Goal: Information Seeking & Learning: Check status

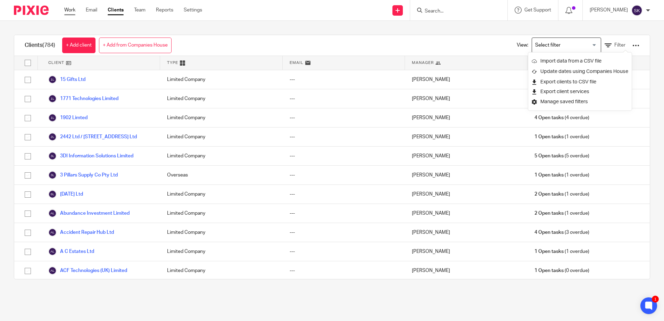
click at [65, 9] on link "Work" at bounding box center [69, 10] width 11 height 7
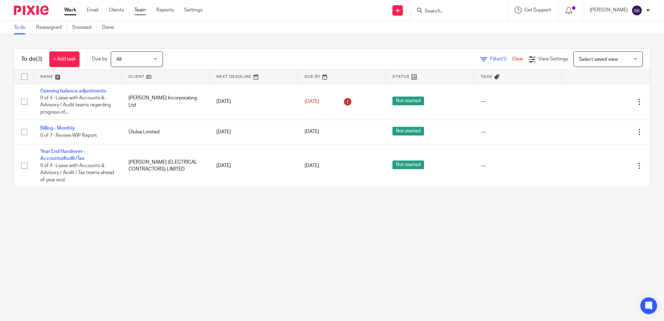
click at [135, 7] on link "Team" at bounding box center [139, 10] width 11 height 7
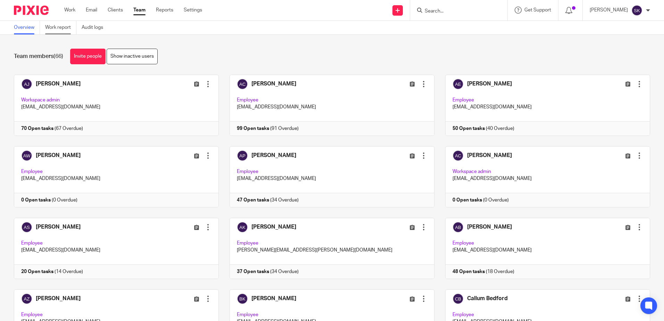
click at [69, 30] on link "Work report" at bounding box center [60, 28] width 31 height 14
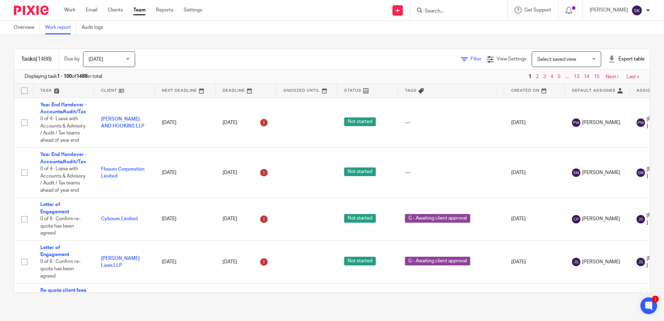
click at [471, 60] on span "Filter" at bounding box center [476, 59] width 11 height 5
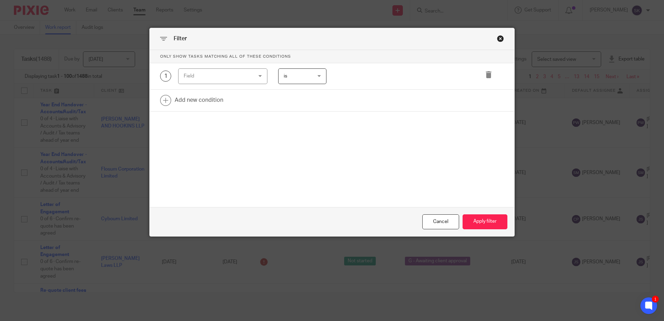
click at [208, 79] on div "Field" at bounding box center [217, 76] width 67 height 15
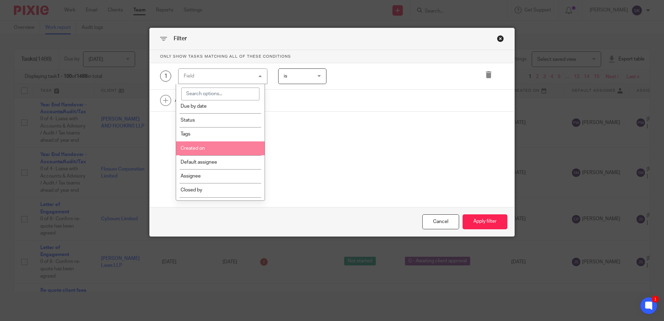
scroll to position [139, 0]
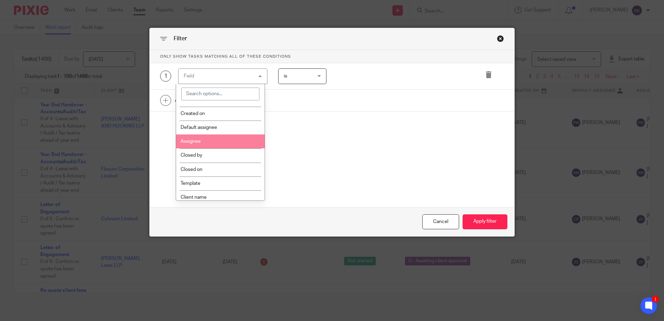
click at [208, 140] on li "Assignee" at bounding box center [220, 141] width 89 height 14
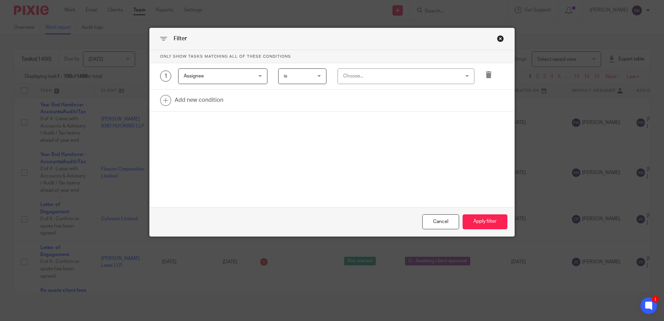
click at [359, 77] on div "Choose..." at bounding box center [395, 76] width 105 height 15
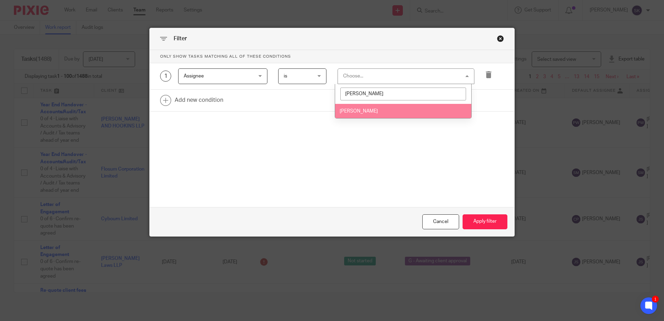
click at [360, 108] on li "[PERSON_NAME]" at bounding box center [403, 111] width 136 height 14
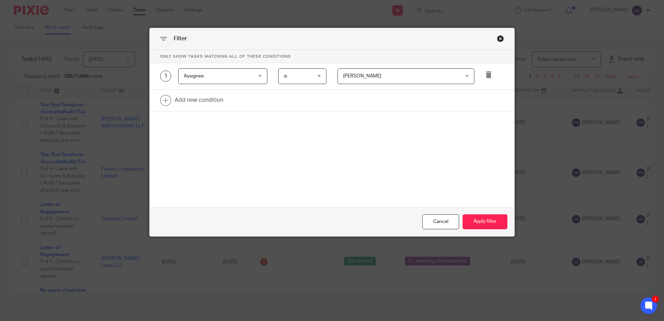
click at [408, 70] on span "[PERSON_NAME]" at bounding box center [395, 76] width 105 height 15
click at [222, 167] on form "Only show tasks matching all of these conditions 1 Assignee Assignee Task field…" at bounding box center [332, 143] width 365 height 186
click at [414, 80] on span "[PERSON_NAME]" at bounding box center [395, 76] width 105 height 15
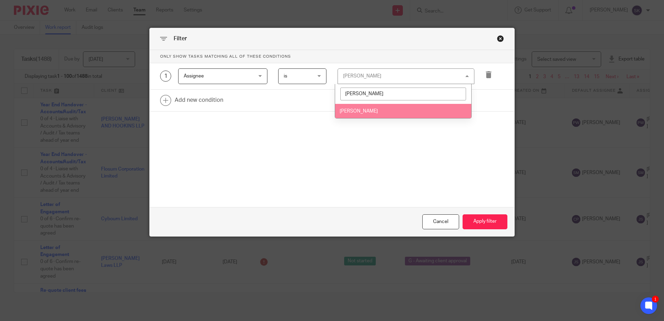
type input "jake"
click at [354, 118] on li "Jake Griffiths" at bounding box center [403, 111] width 136 height 14
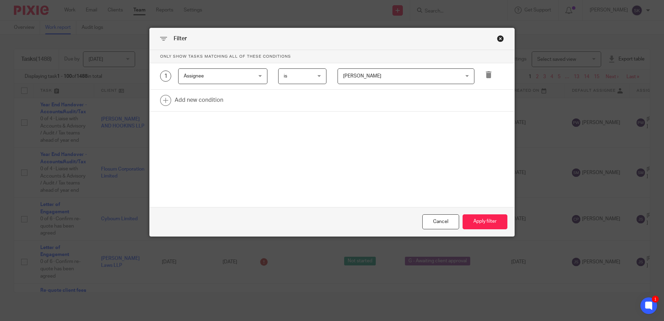
click at [413, 148] on div "Only show tasks matching all of these conditions 1 Assignee Assignee Task field…" at bounding box center [332, 104] width 365 height 109
click at [492, 222] on button "Apply filter" at bounding box center [485, 221] width 45 height 15
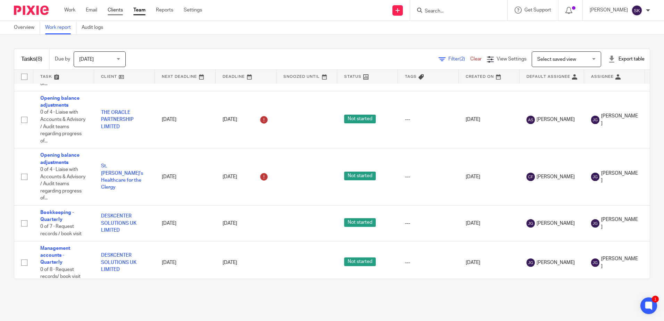
scroll to position [208, 0]
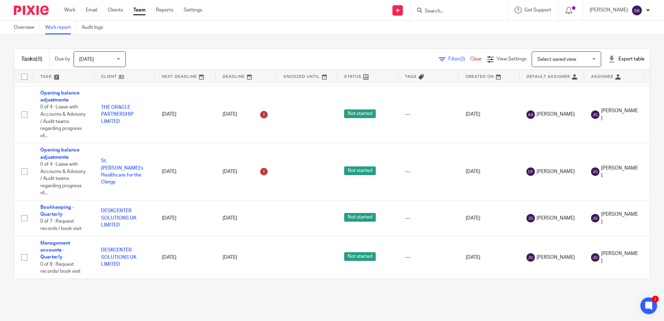
click at [139, 9] on link "Team" at bounding box center [139, 10] width 12 height 7
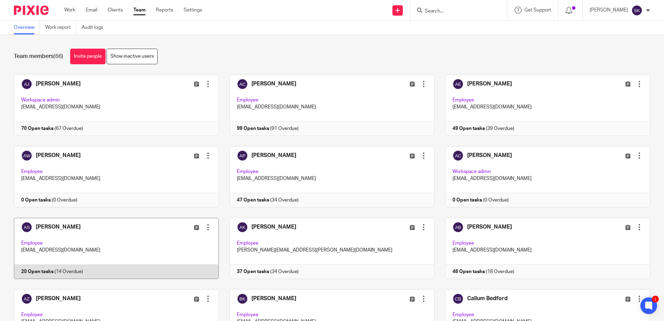
click at [100, 240] on link at bounding box center [111, 248] width 216 height 61
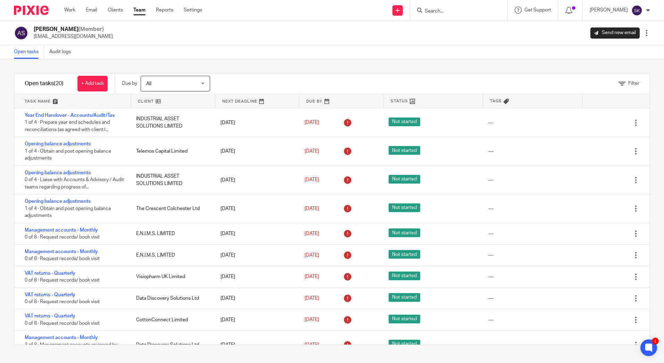
click at [348, 41] on div "[PERSON_NAME] (Member) [EMAIL_ADDRESS][DOMAIN_NAME] Send new email Edit user Tr…" at bounding box center [332, 33] width 664 height 24
